Goal: Find specific page/section: Find specific page/section

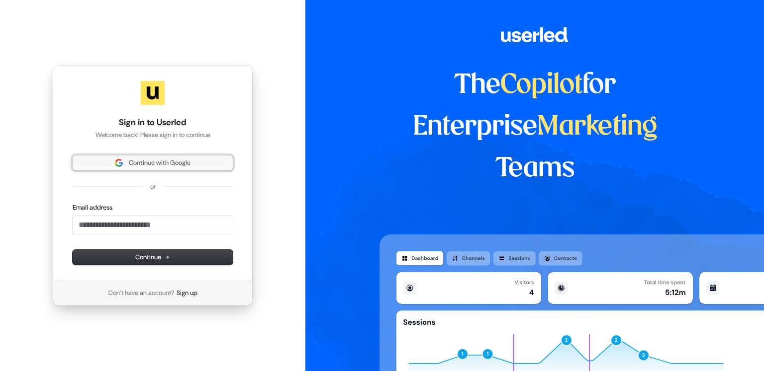
click at [122, 169] on button "Continue with Google" at bounding box center [153, 163] width 160 height 15
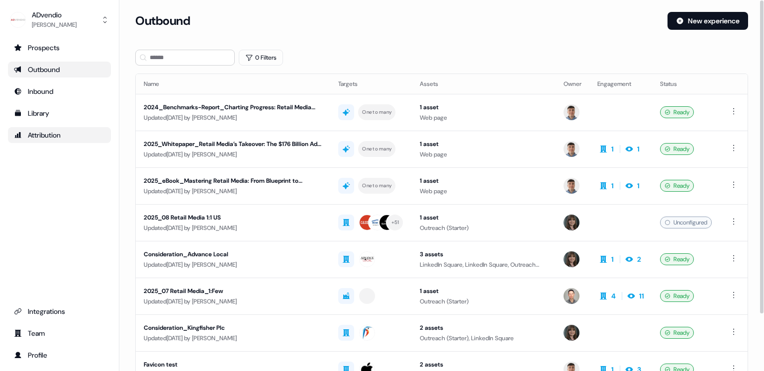
click at [36, 136] on div "Attribution" at bounding box center [59, 135] width 91 height 10
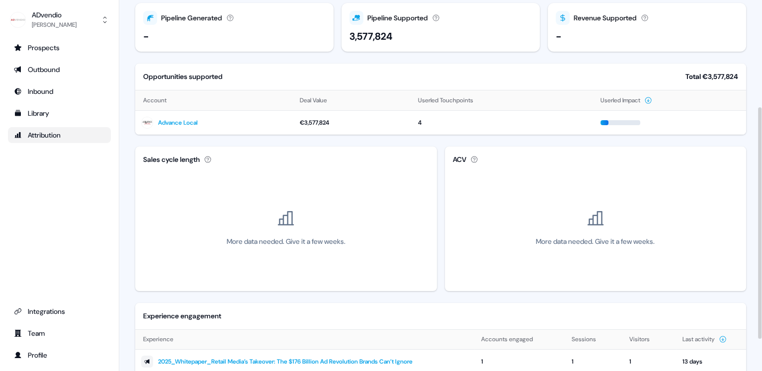
scroll to position [222, 0]
